Goal: Find specific page/section: Find specific page/section

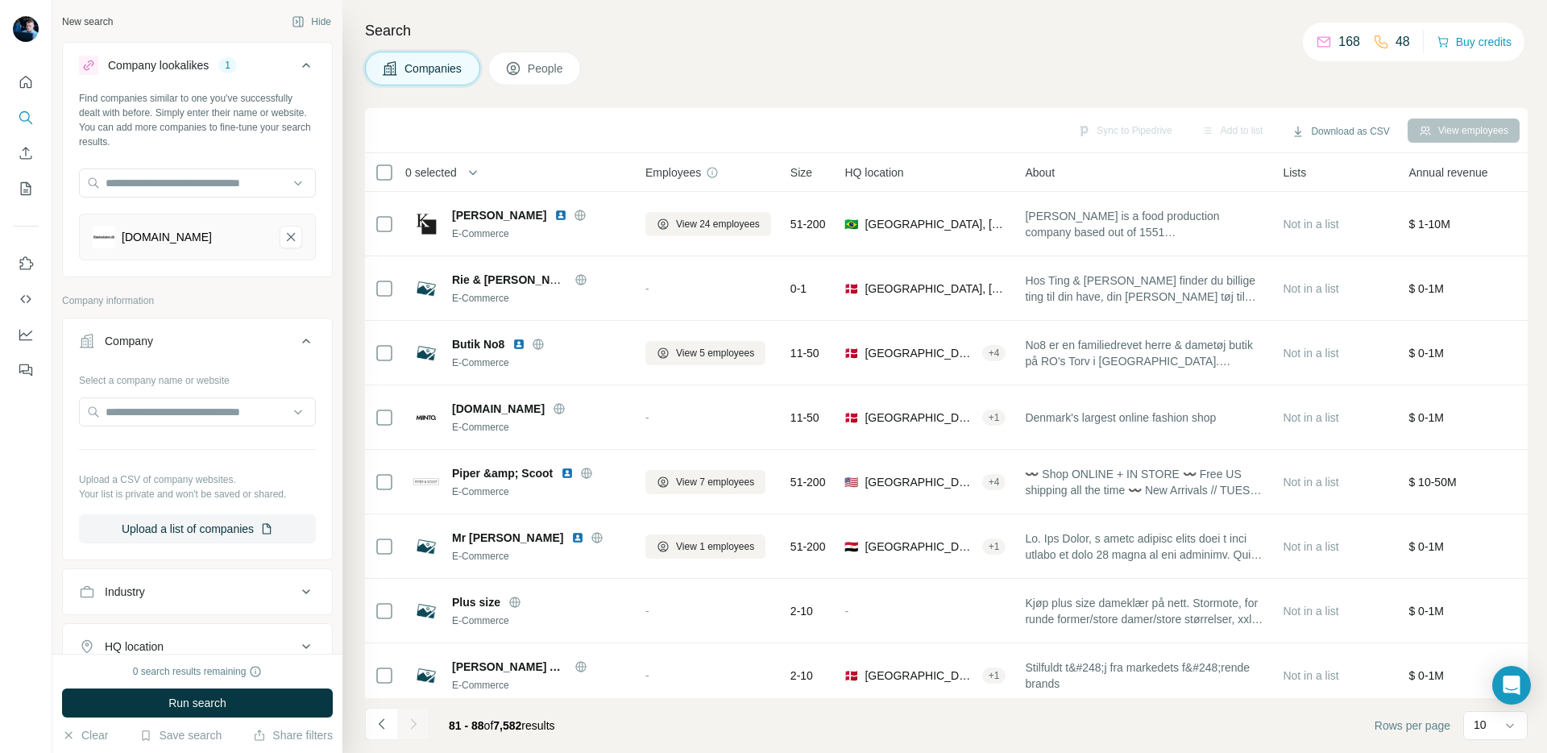
scroll to position [10, 7]
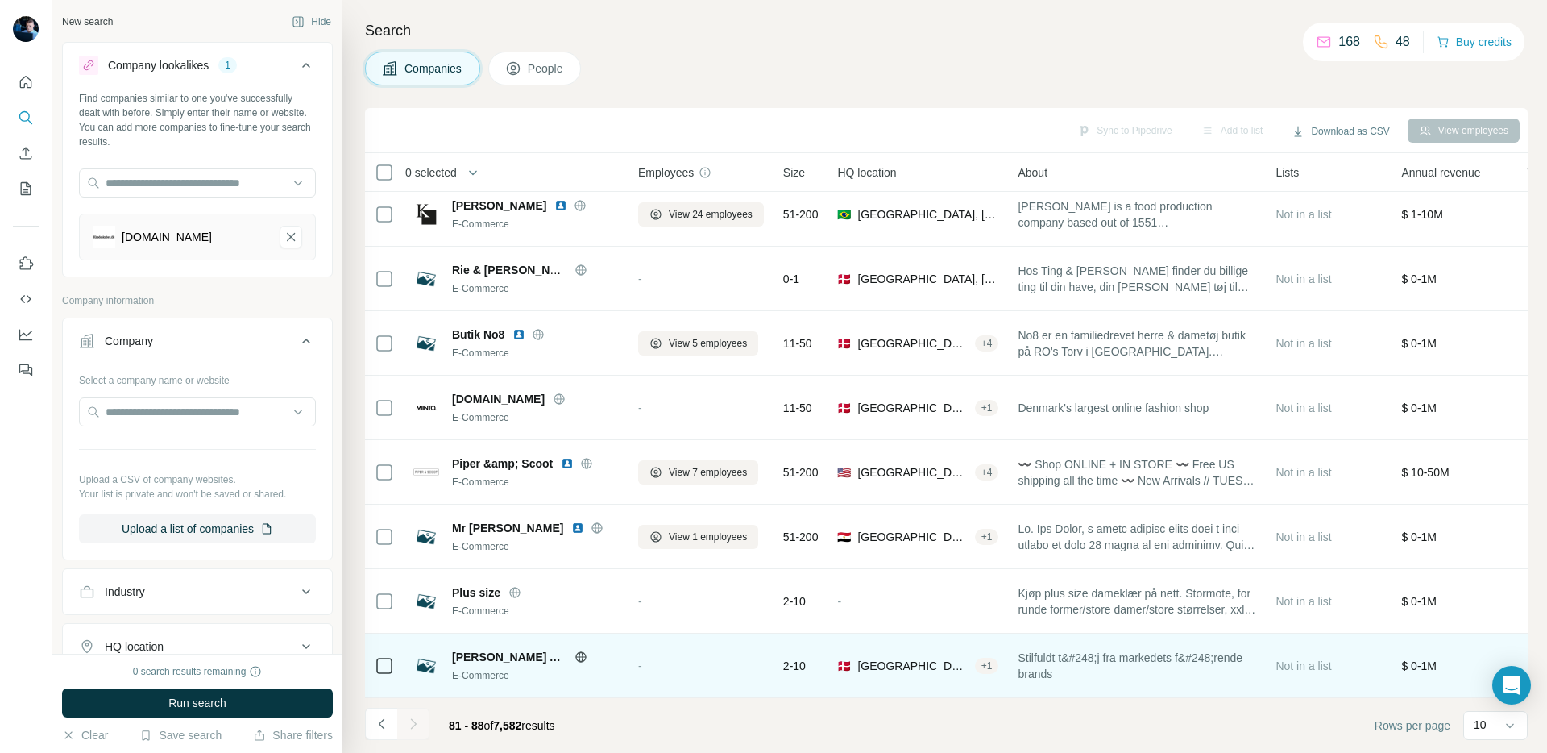
click at [575, 660] on icon at bounding box center [581, 656] width 13 height 13
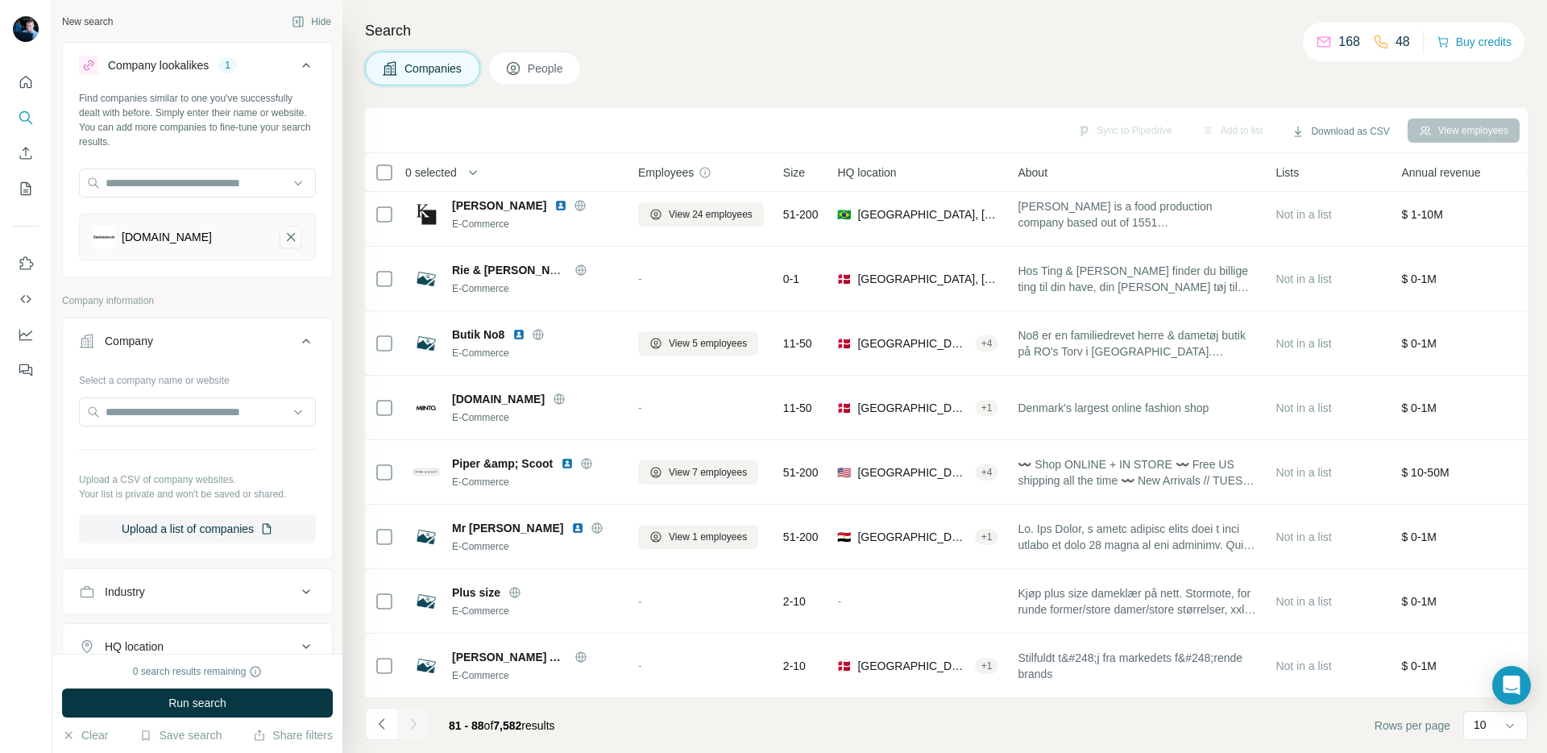
click at [294, 235] on icon "klædeskabet.dk-remove-button" at bounding box center [291, 237] width 15 height 16
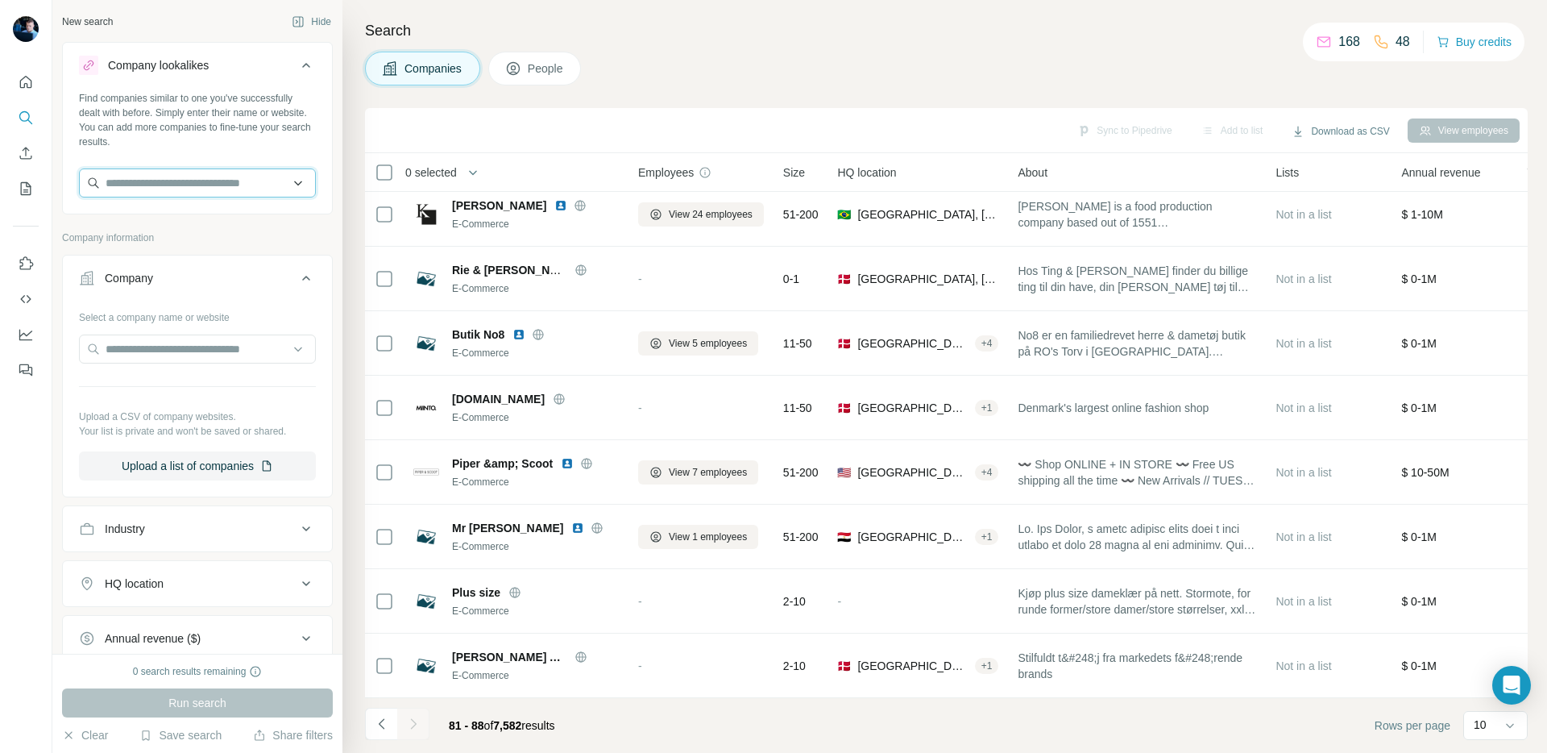
click at [249, 187] on input "text" at bounding box center [197, 182] width 237 height 29
click at [370, 730] on button "Navigate to previous page" at bounding box center [381, 724] width 32 height 32
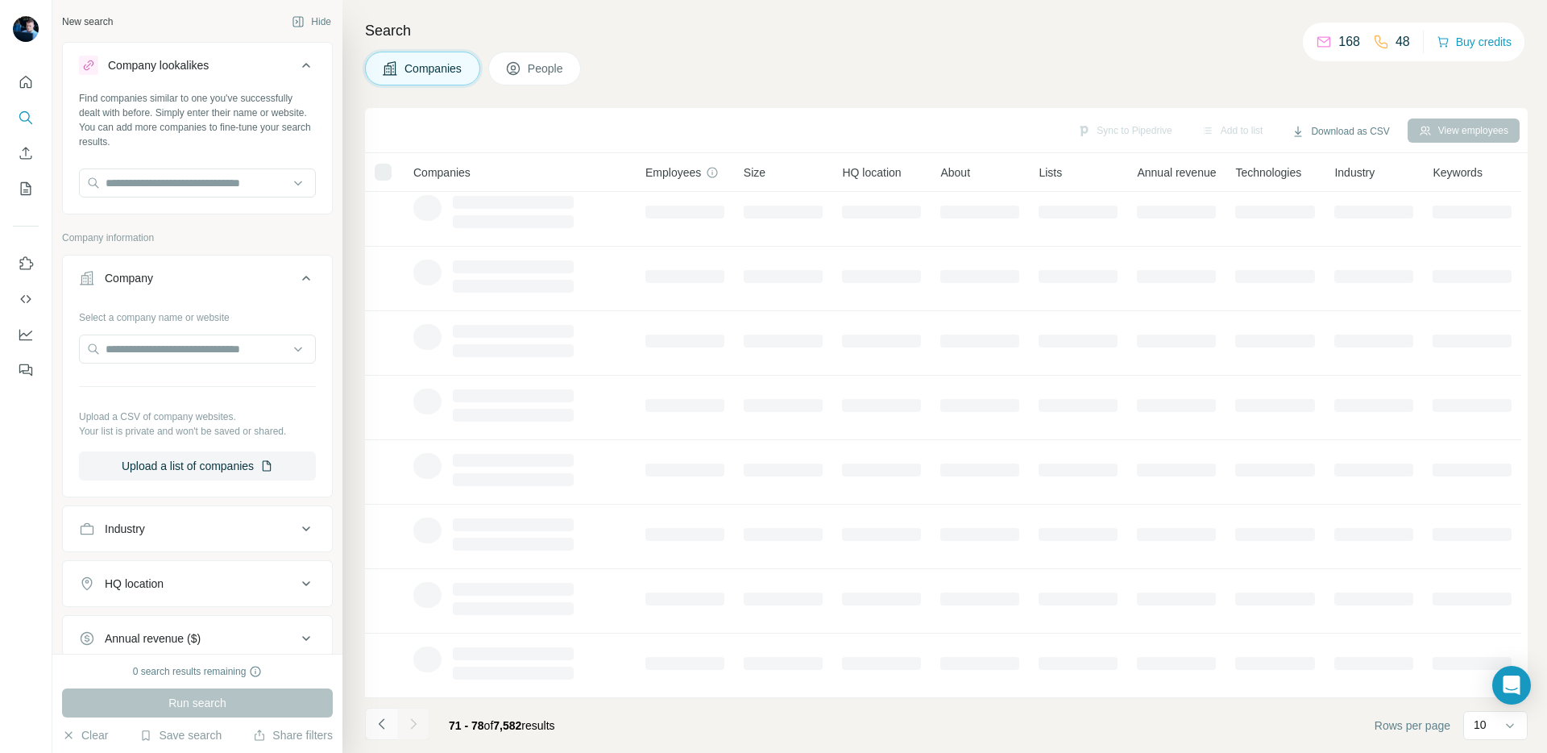
click at [370, 730] on button "Navigate to previous page" at bounding box center [381, 724] width 32 height 32
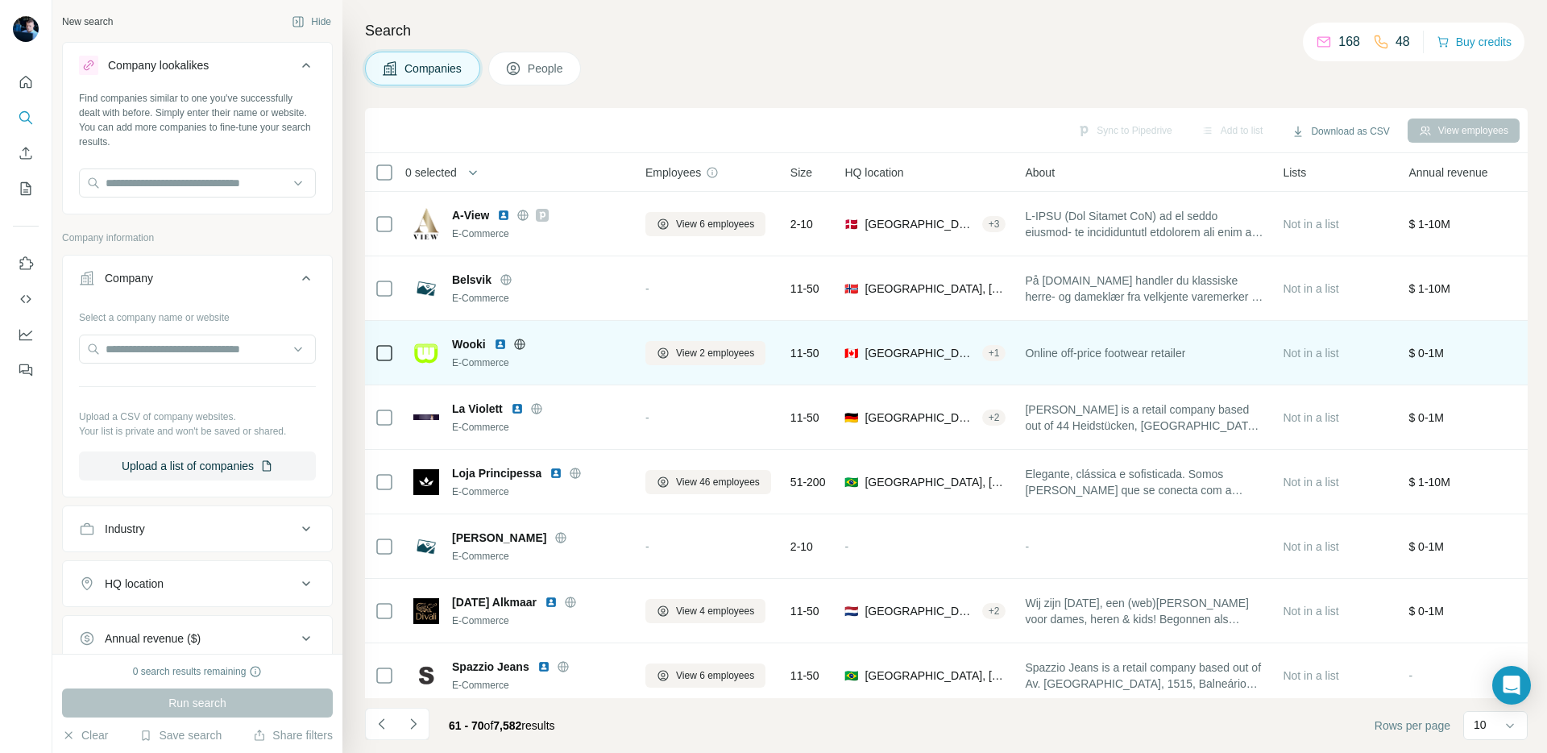
scroll to position [139, 0]
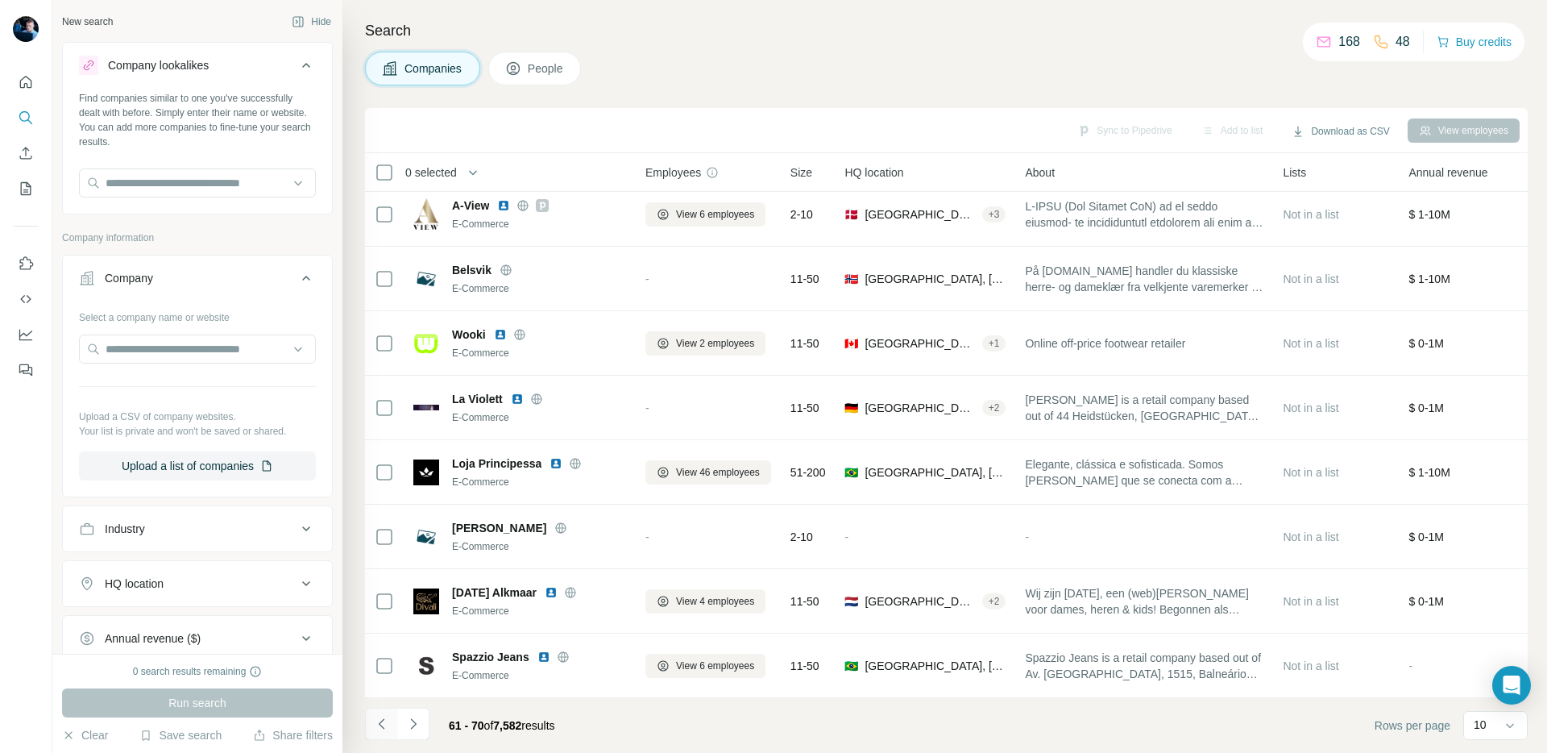
click at [380, 714] on button "Navigate to previous page" at bounding box center [381, 724] width 32 height 32
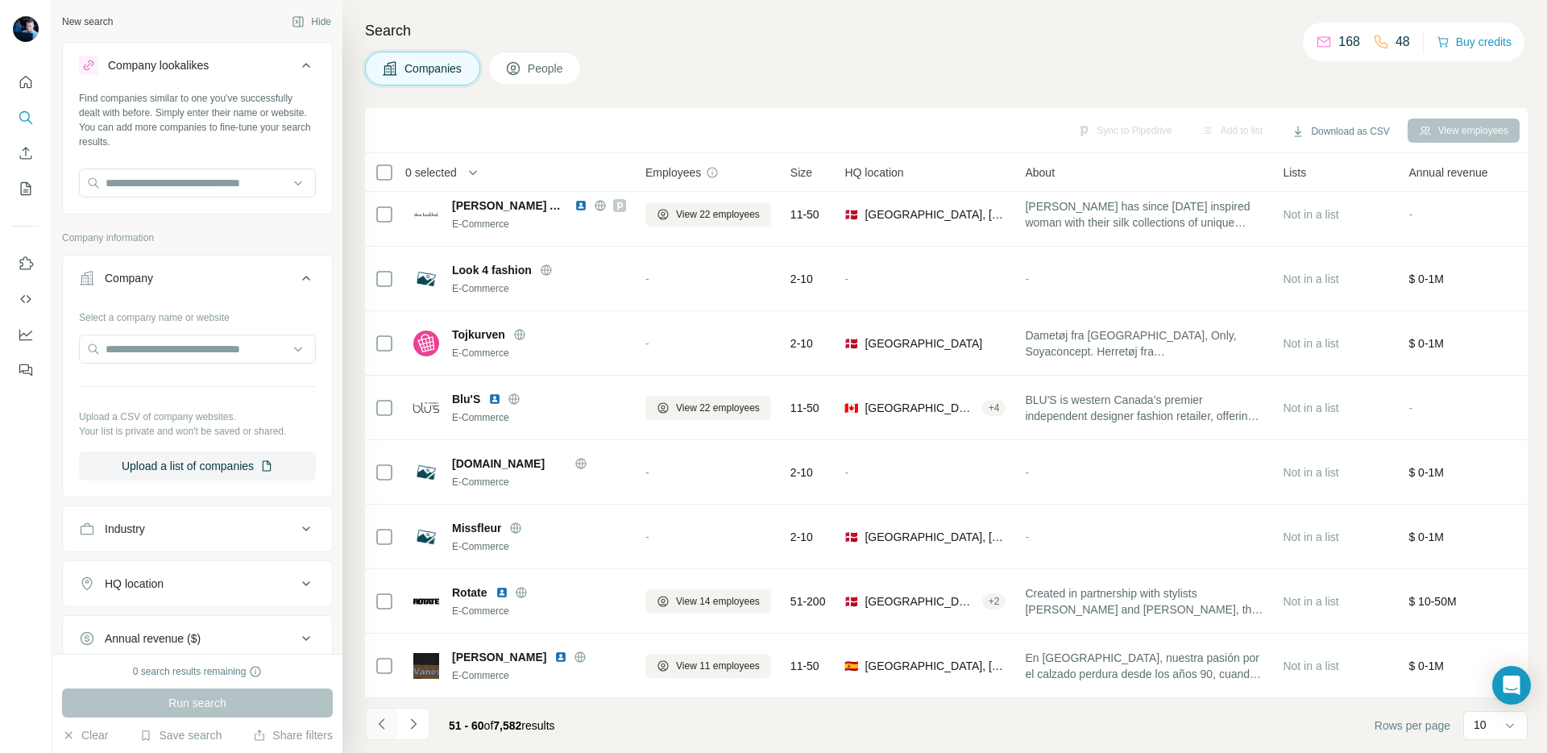
click at [375, 728] on icon "Navigate to previous page" at bounding box center [382, 724] width 16 height 16
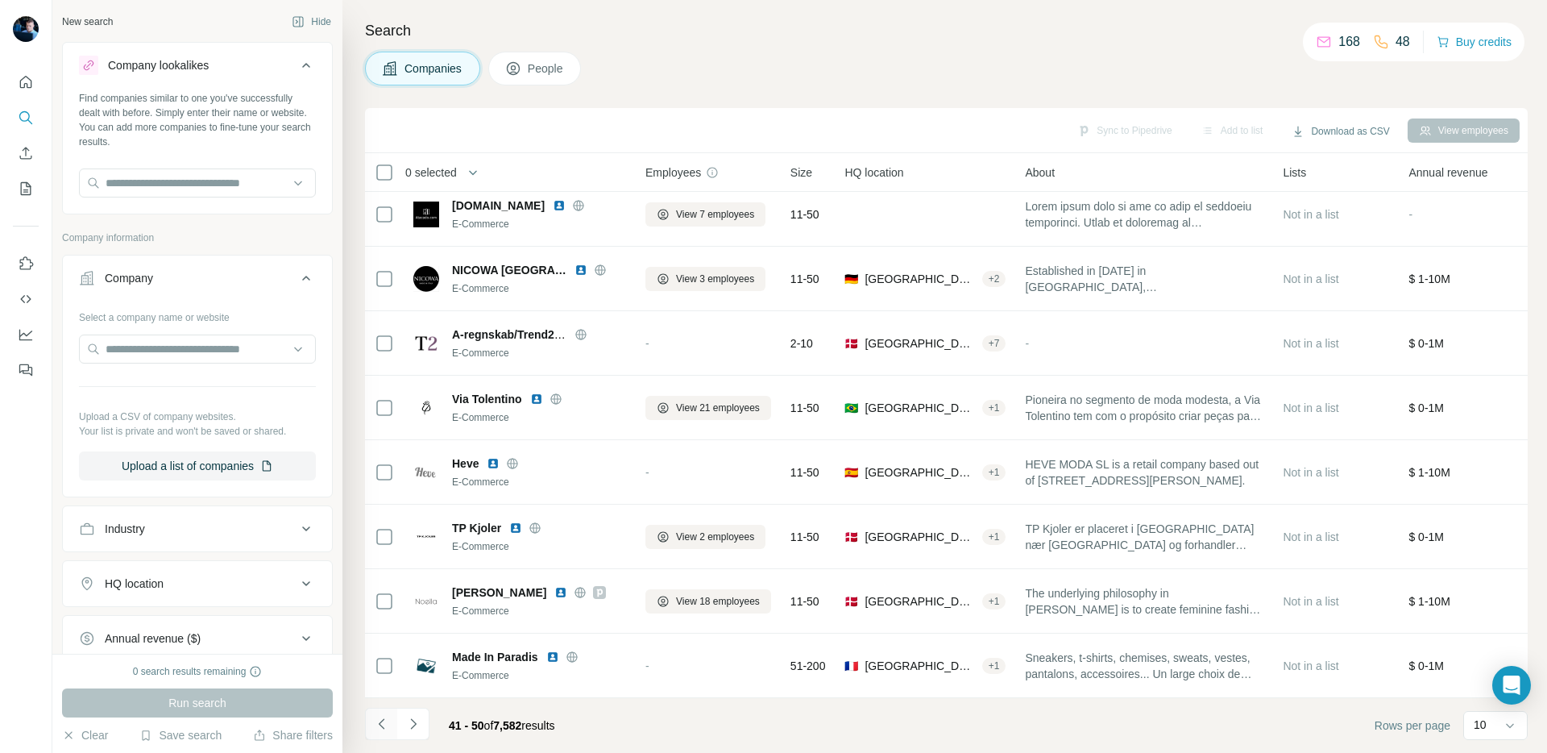
click at [368, 736] on button "Navigate to previous page" at bounding box center [381, 724] width 32 height 32
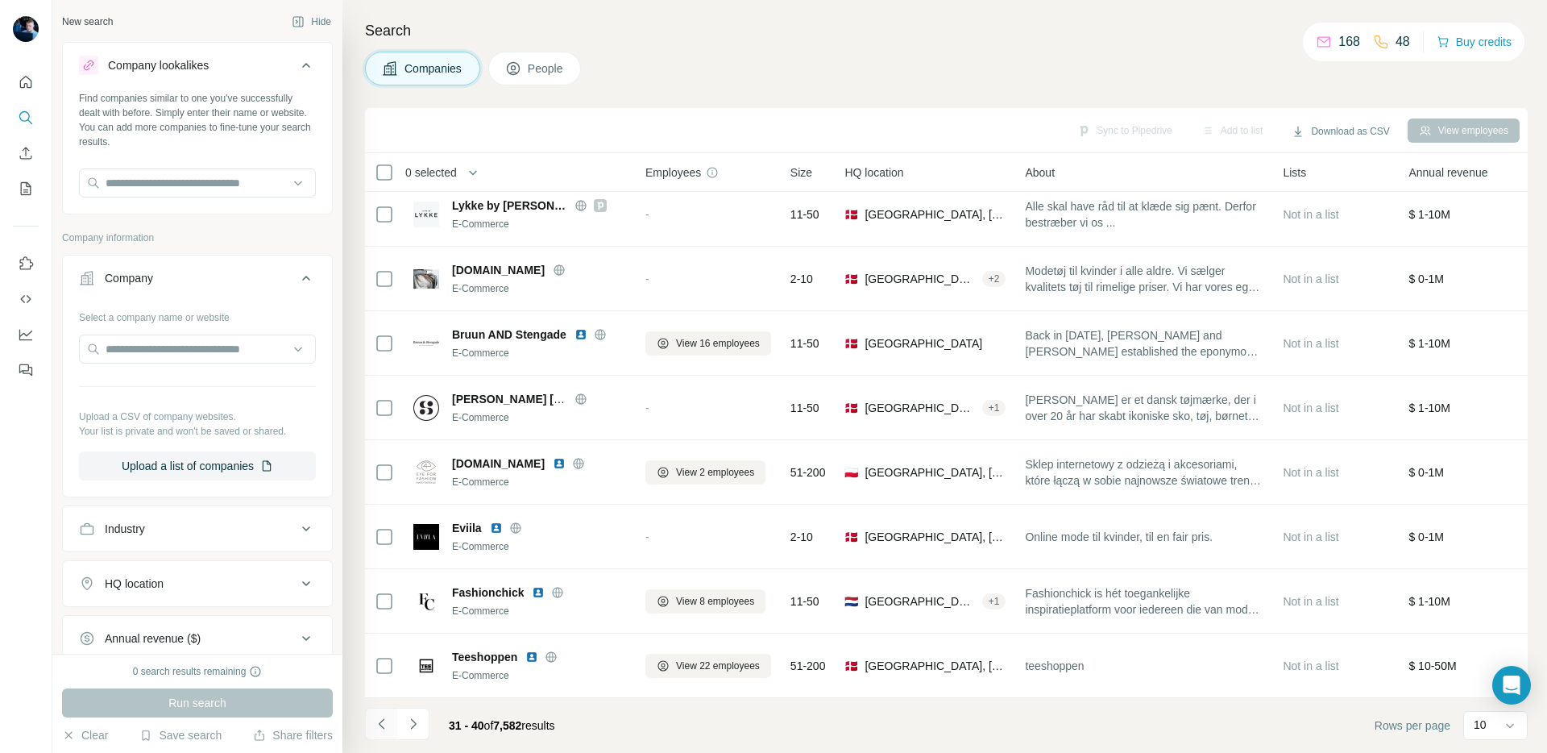
click at [380, 723] on icon "Navigate to previous page" at bounding box center [381, 723] width 6 height 10
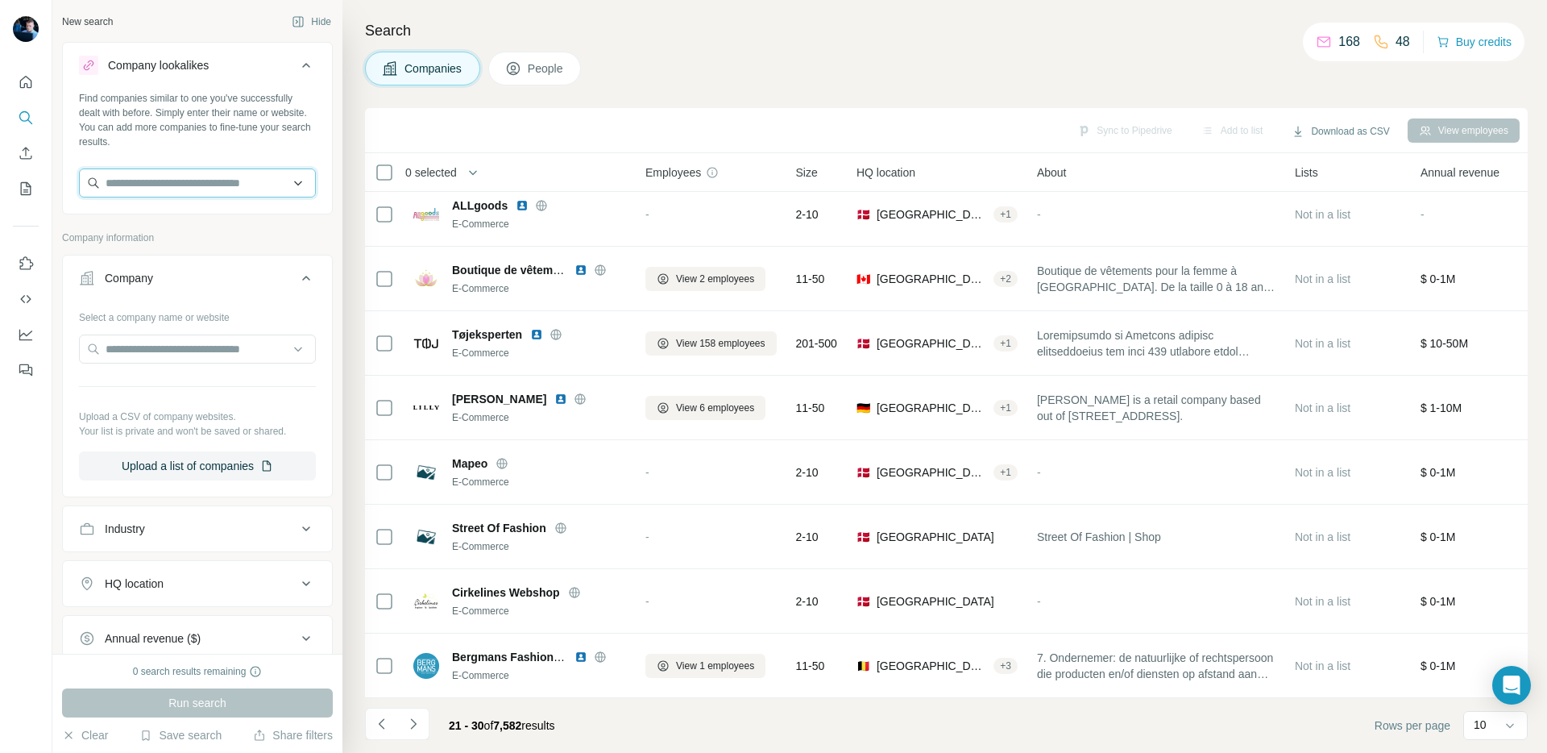
click at [282, 194] on input "text" at bounding box center [197, 182] width 237 height 29
type input "*"
type input "******"
